Goal: Find contact information: Find contact information

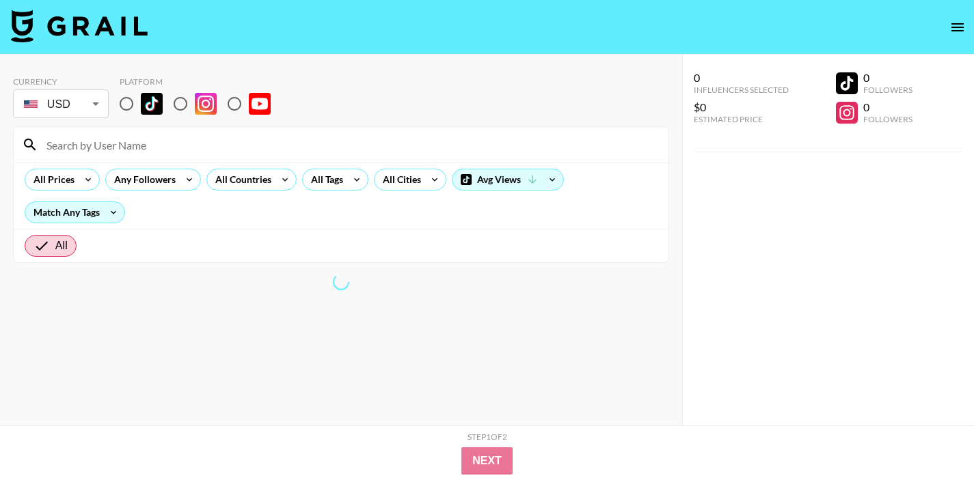
click at [120, 102] on input "radio" at bounding box center [126, 104] width 29 height 29
radio input "true"
click at [136, 150] on input at bounding box center [349, 145] width 622 height 22
click at [132, 152] on input "[PERSON_NAME]" at bounding box center [349, 145] width 622 height 22
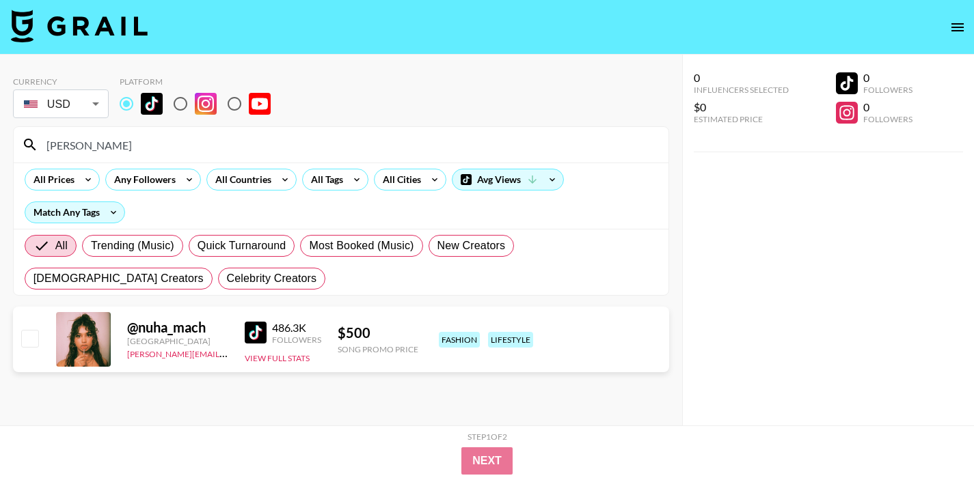
type input "[PERSON_NAME]"
drag, startPoint x: 214, startPoint y: 358, endPoint x: 128, endPoint y: 357, distance: 86.1
click at [128, 357] on div "[PERSON_NAME][EMAIL_ADDRESS][DOMAIN_NAME]" at bounding box center [177, 353] width 101 height 14
copy link "[PERSON_NAME][EMAIL_ADDRESS][DOMAIN_NAME]"
click at [249, 326] on img at bounding box center [256, 333] width 22 height 22
